Goal: Find specific page/section: Find specific page/section

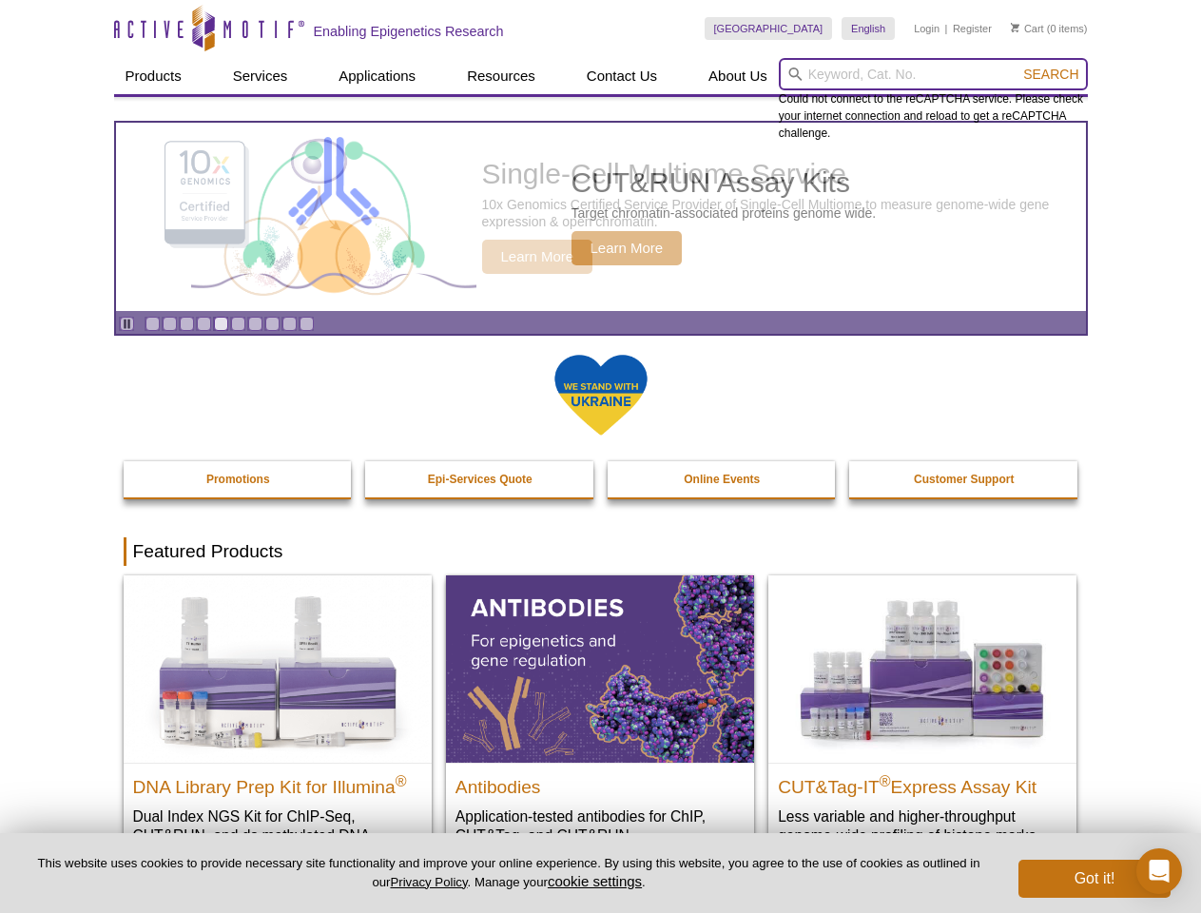
click at [933, 74] on input "search" at bounding box center [933, 74] width 309 height 32
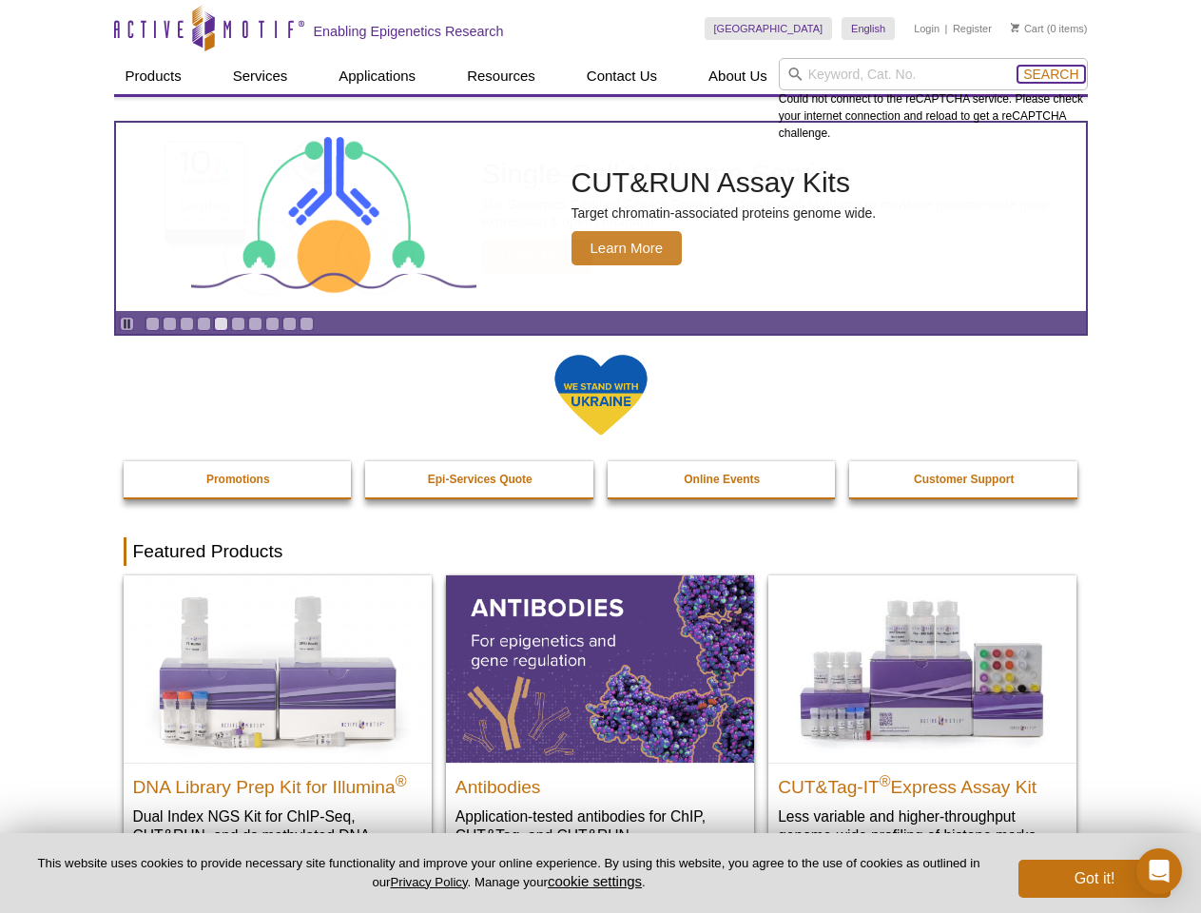
click at [1051, 74] on span "Search" at bounding box center [1051, 74] width 55 height 15
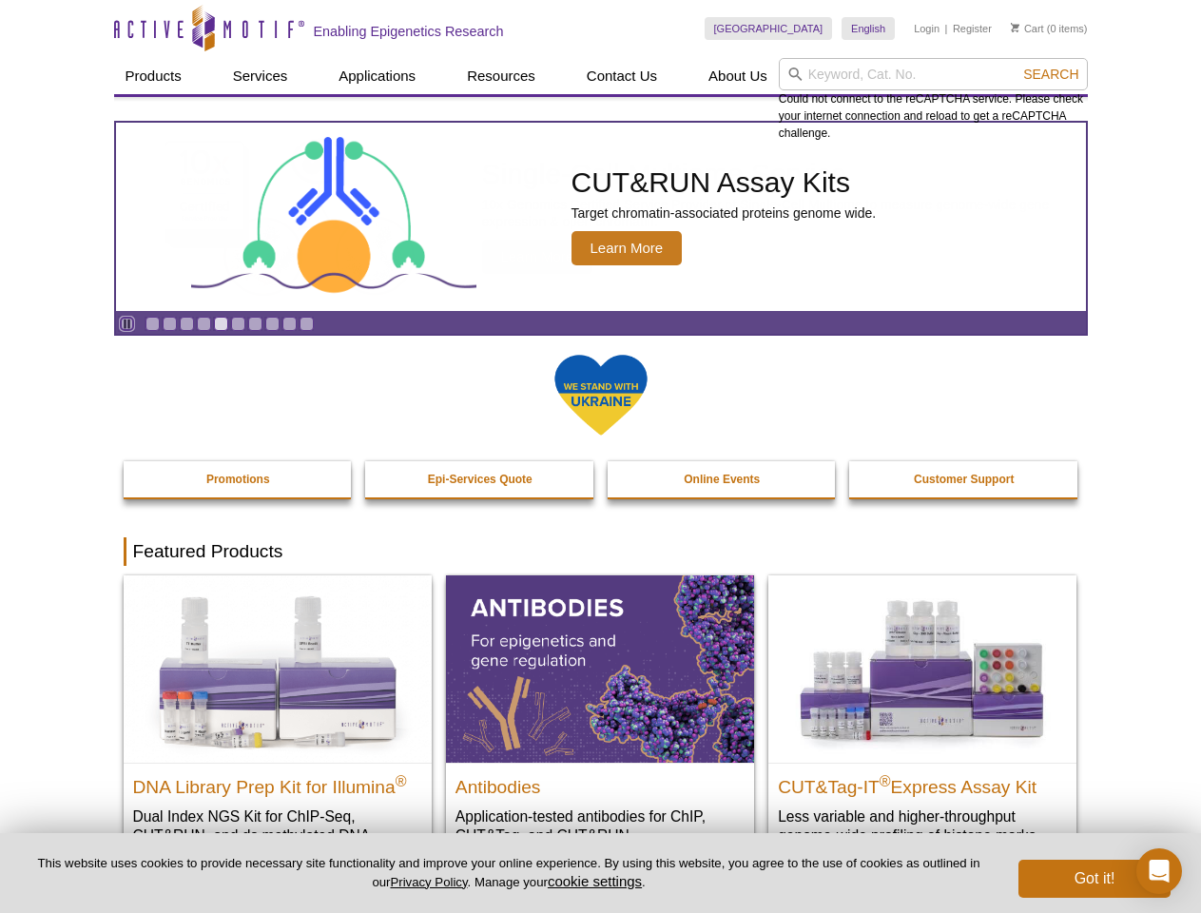
click at [127, 323] on icon "Pause" at bounding box center [127, 324] width 12 height 12
click at [152, 323] on link "Go to slide 1" at bounding box center [153, 324] width 14 height 14
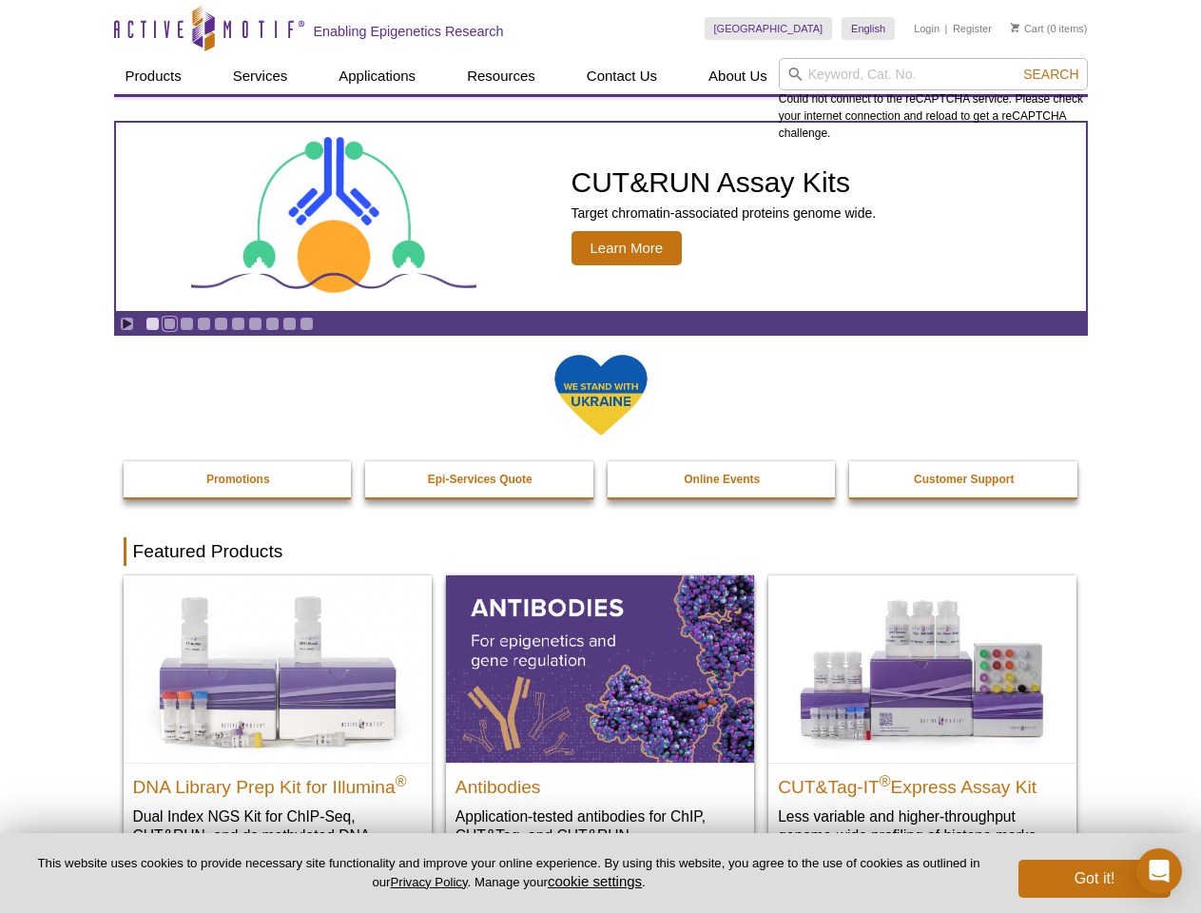
click at [169, 323] on link "Go to slide 2" at bounding box center [170, 324] width 14 height 14
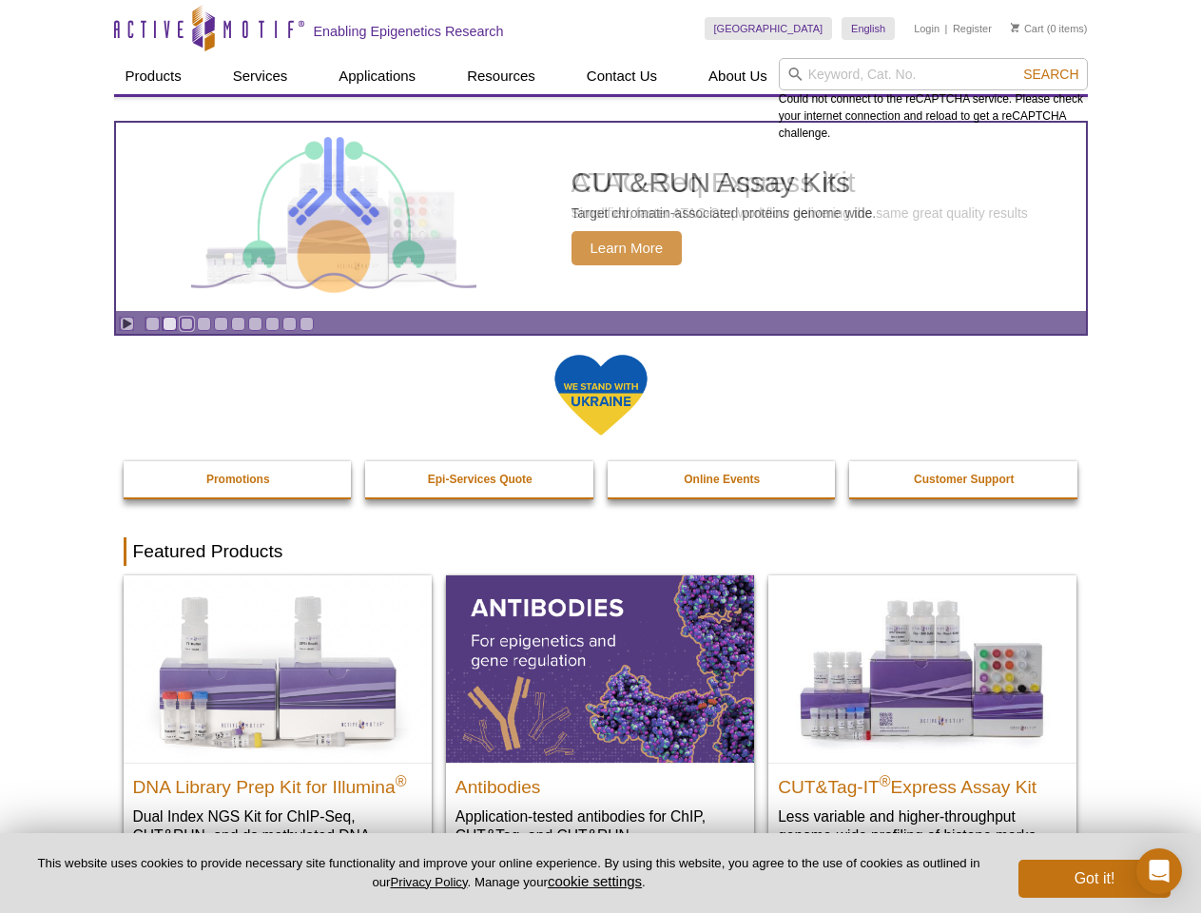
click at [186, 323] on link "Go to slide 3" at bounding box center [187, 324] width 14 height 14
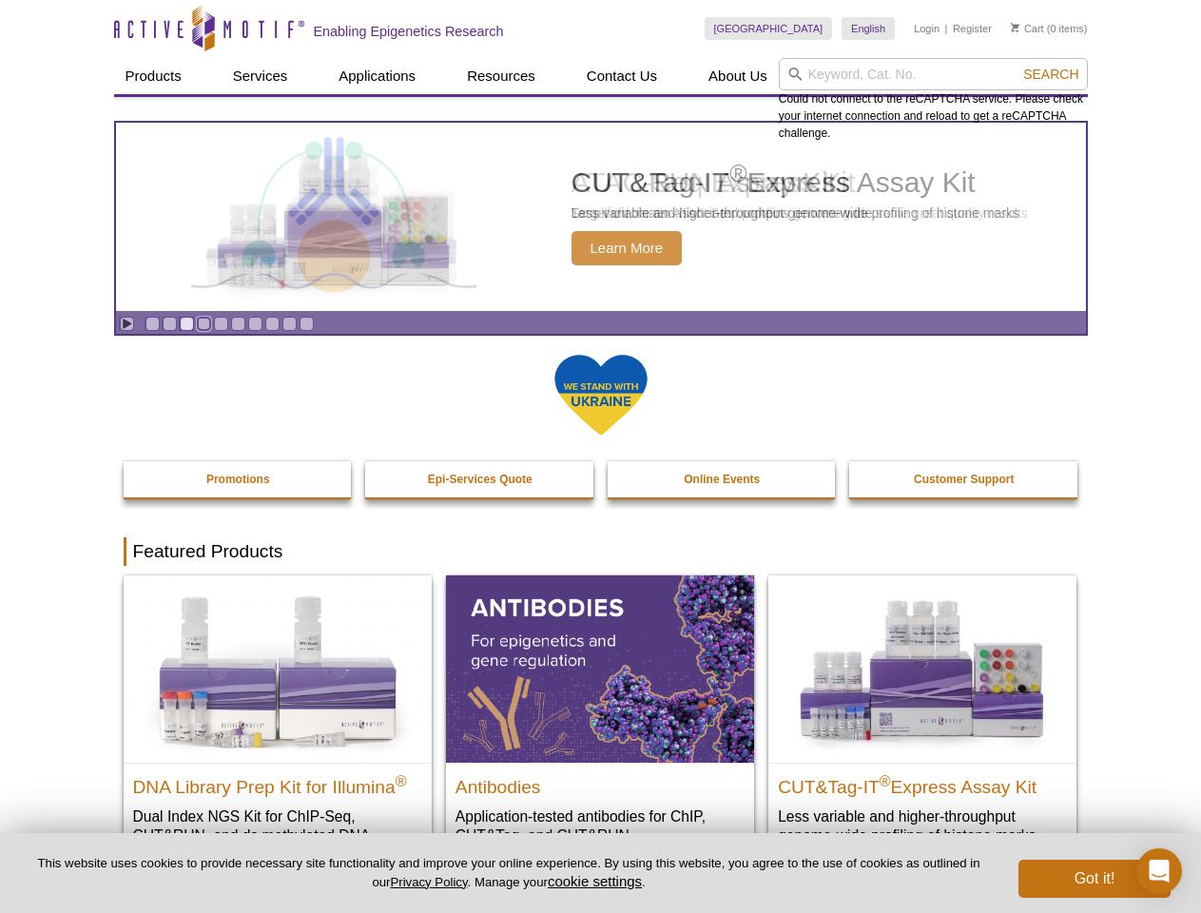
click at [204, 323] on link "Go to slide 4" at bounding box center [204, 324] width 14 height 14
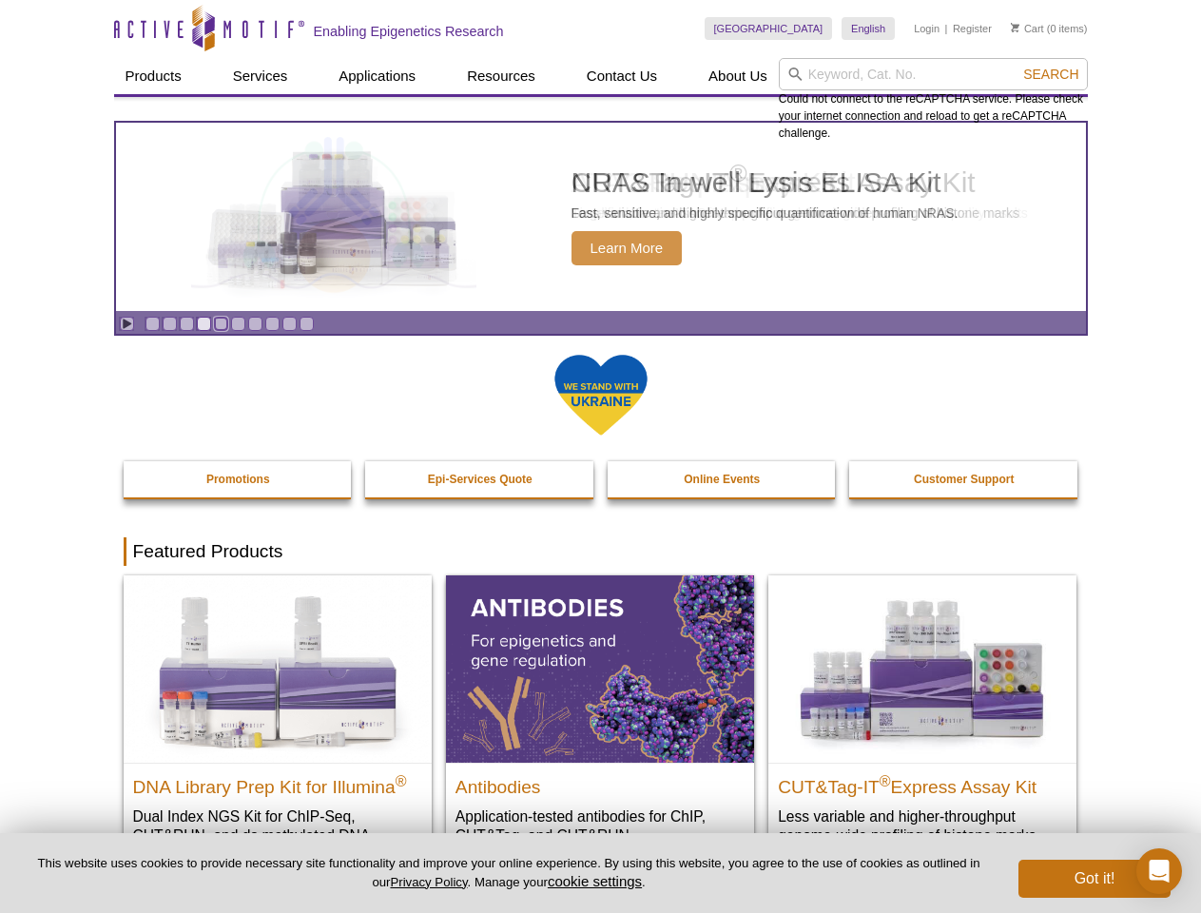
click at [221, 323] on link "Go to slide 5" at bounding box center [221, 324] width 14 height 14
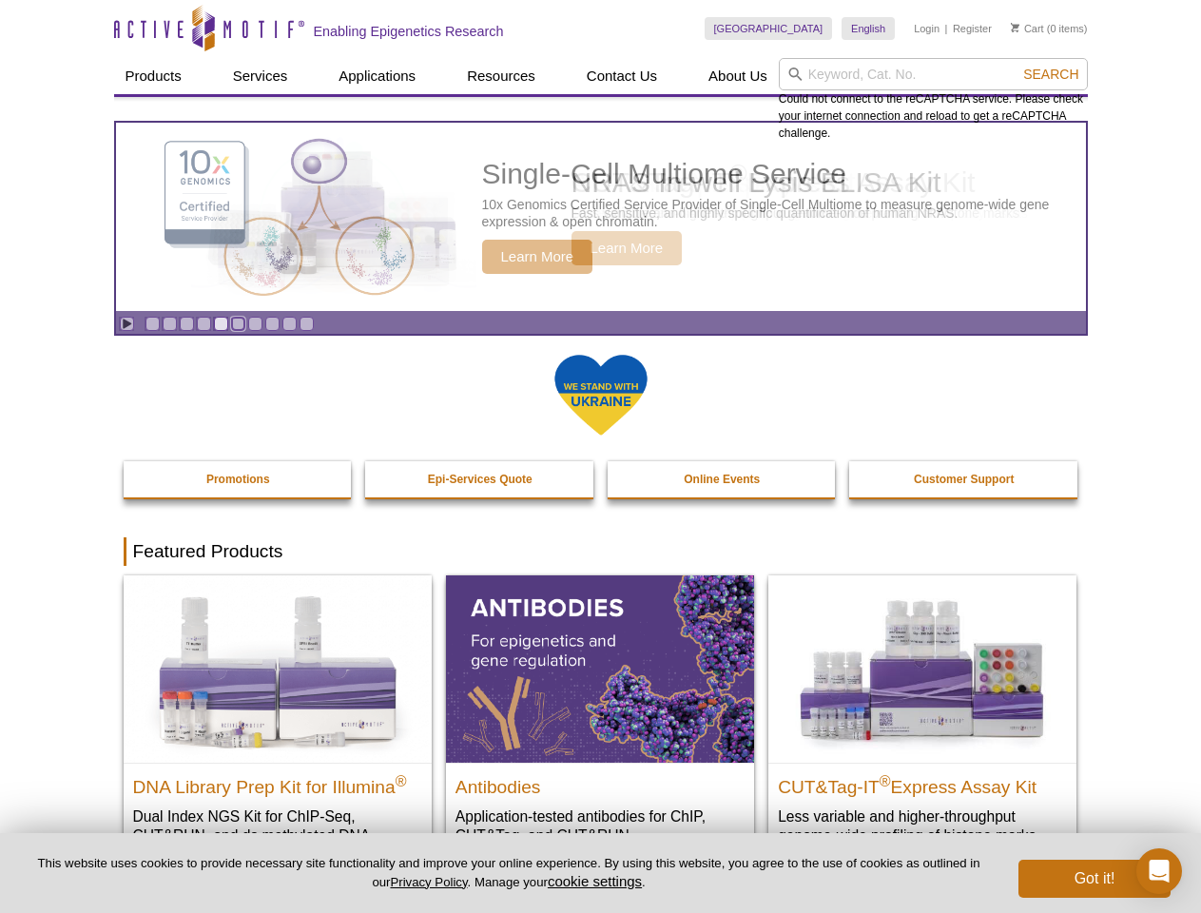
click at [238, 323] on link "Go to slide 6" at bounding box center [238, 324] width 14 height 14
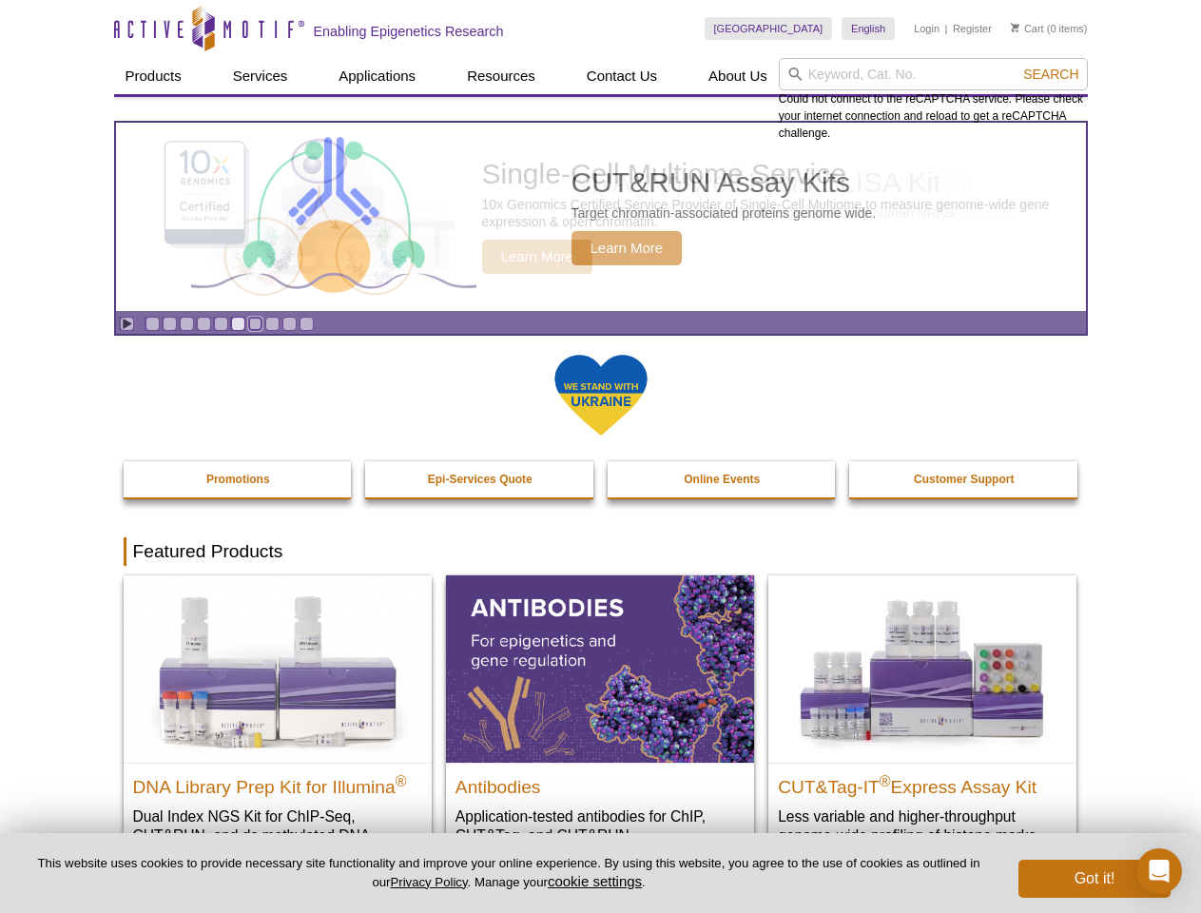
click at [255, 323] on link "Go to slide 7" at bounding box center [255, 324] width 14 height 14
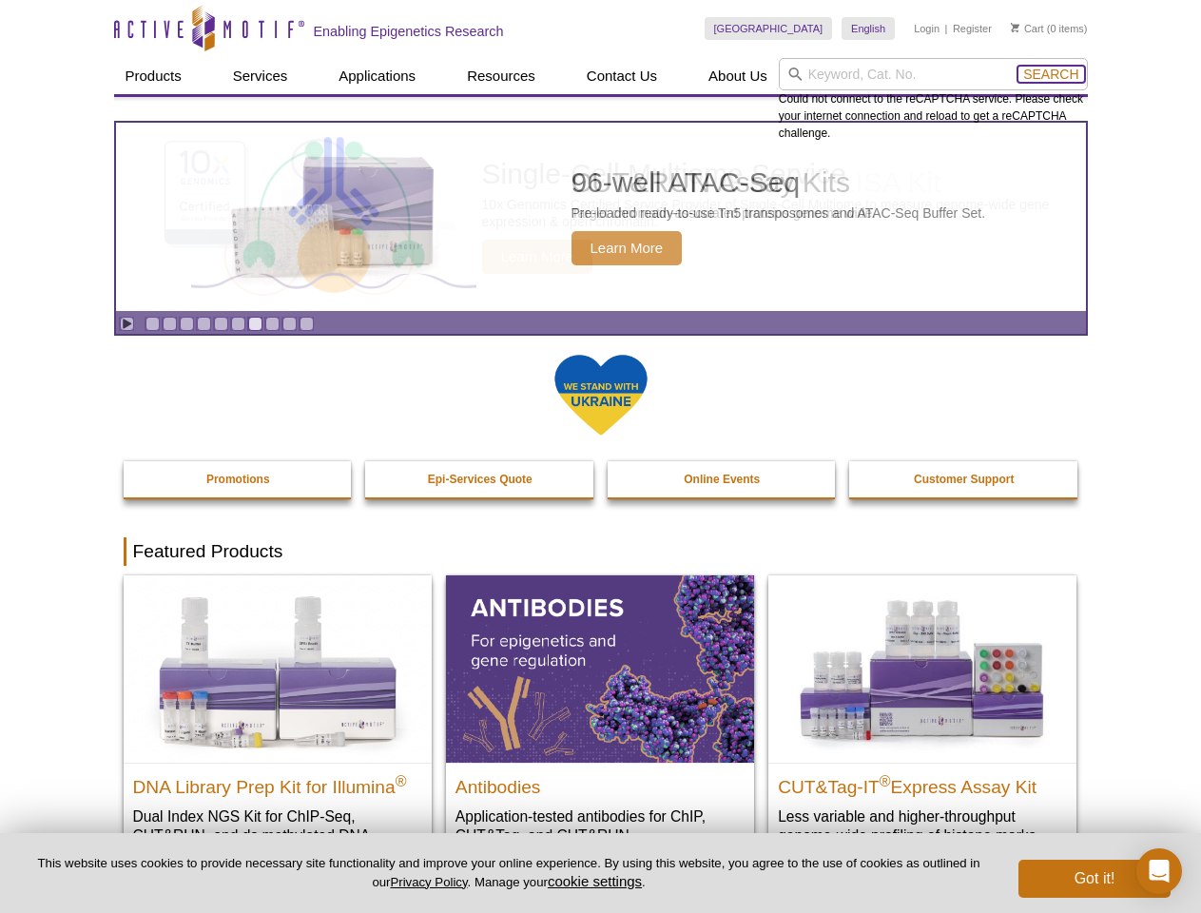
click at [1051, 74] on span "Search" at bounding box center [1051, 74] width 55 height 15
